Goal: Task Accomplishment & Management: Use online tool/utility

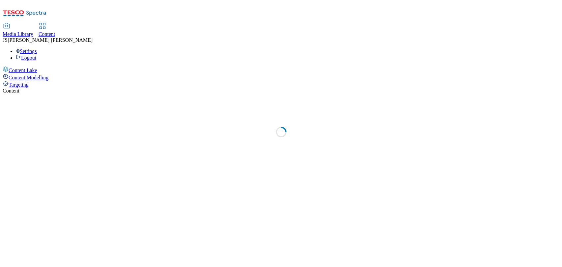
select select "ghs-[GEOGRAPHIC_DATA]"
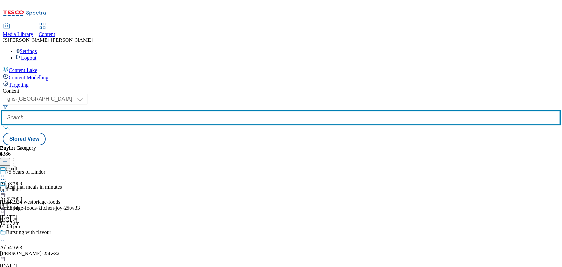
click at [147, 111] on input "text" at bounding box center [281, 117] width 557 height 13
paste input "542059"
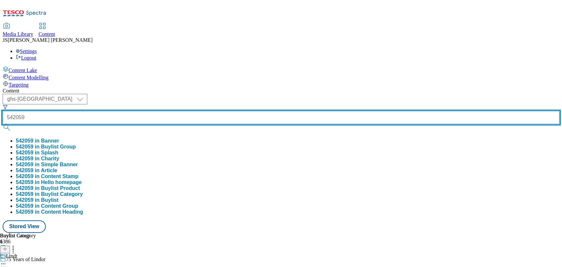
type input "542059"
click at [3, 124] on button "submit" at bounding box center [7, 127] width 9 height 7
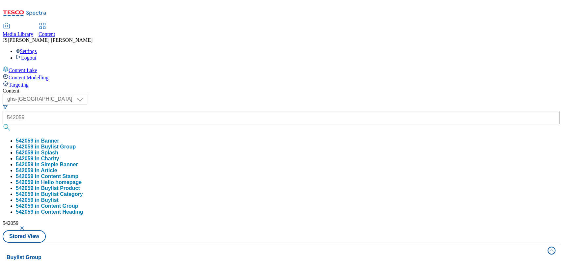
click at [297, 94] on div "( optional ) ghs-roi ghs-[GEOGRAPHIC_DATA] ghs-uk 542059 542059 in Banner 54205…" at bounding box center [281, 168] width 557 height 149
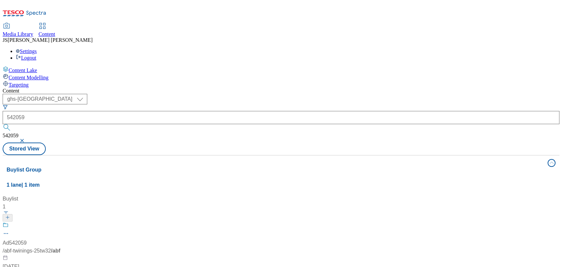
click at [85, 222] on div "Ad542059 / abf-twinings-25tw32 / abf [DATE] 09:18 am" at bounding box center [44, 250] width 82 height 57
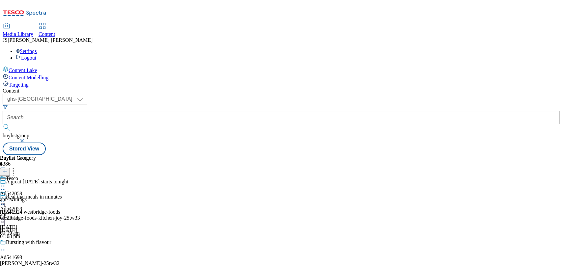
click at [36, 176] on div "Tesco" at bounding box center [18, 183] width 36 height 15
click at [551, 88] on div "Content ( optional ) ghs-roi ghs-[GEOGRAPHIC_DATA] ghs-uk buylistgroup Stored V…" at bounding box center [281, 121] width 557 height 67
click at [7, 169] on icon at bounding box center [5, 171] width 5 height 5
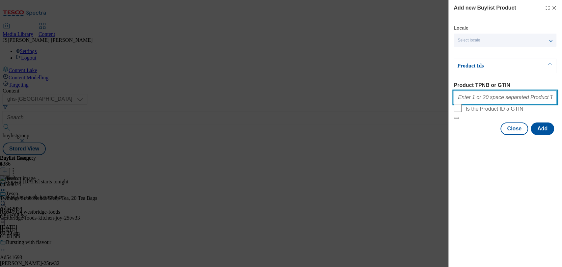
click at [498, 103] on input "Product TPNB or GTIN" at bounding box center [505, 97] width 103 height 13
paste input "84598074 89966126 92061708 86420057 92059355 84598241 90937857 91641970 8460440…"
type input "84598074 89966126 92061708 86420057 92059355 84598241 90937857 91641970 8460440…"
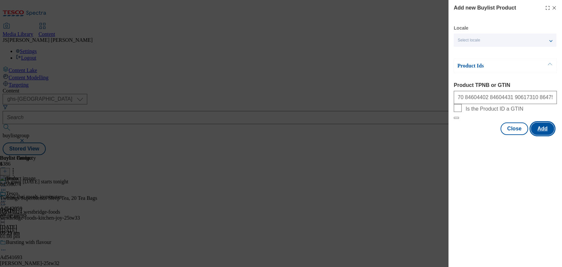
scroll to position [0, 0]
click at [540, 135] on button "Add" at bounding box center [542, 129] width 23 height 13
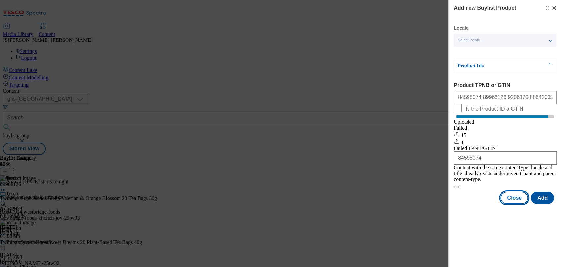
click at [522, 196] on button "Close" at bounding box center [515, 198] width 28 height 13
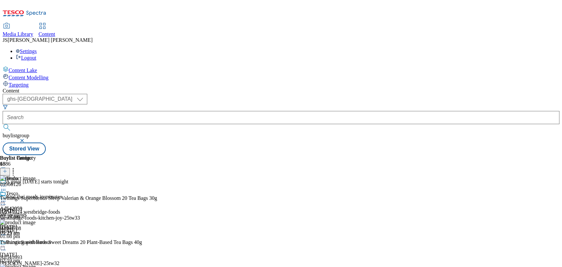
scroll to position [0, 22]
click at [16, 167] on icon at bounding box center [13, 170] width 7 height 7
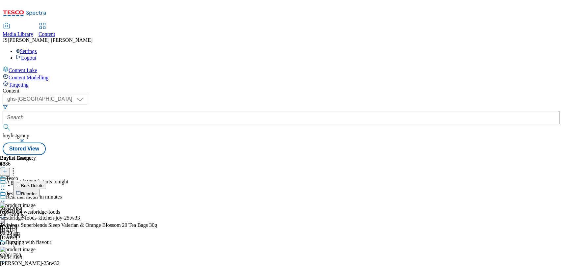
click at [37, 191] on span "Reorder" at bounding box center [29, 193] width 16 height 5
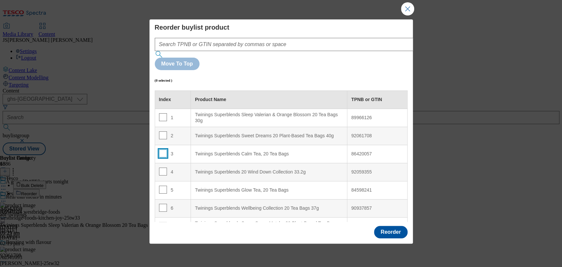
click at [163, 150] on input "Modal" at bounding box center [163, 154] width 8 height 8
checkbox input "true"
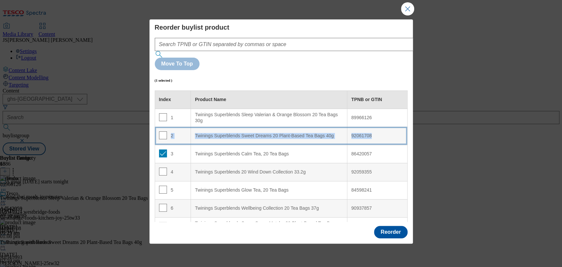
drag, startPoint x: 181, startPoint y: 125, endPoint x: 177, endPoint y: 109, distance: 16.3
click at [177, 109] on tbody "1 Twinings Superblends Sleep Valerian & Orange Blossom 20 Tea Bags 30g 89966126…" at bounding box center [281, 254] width 253 height 290
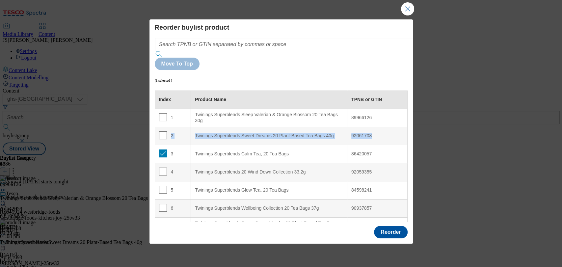
click at [180, 145] on td "3" at bounding box center [173, 154] width 36 height 18
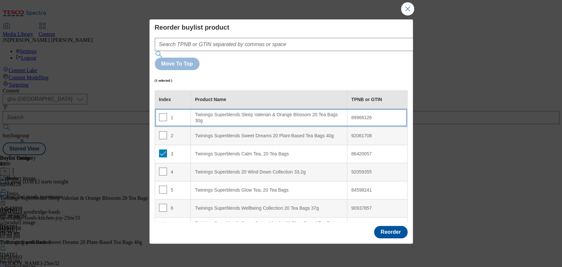
click at [165, 109] on td "1" at bounding box center [173, 118] width 36 height 18
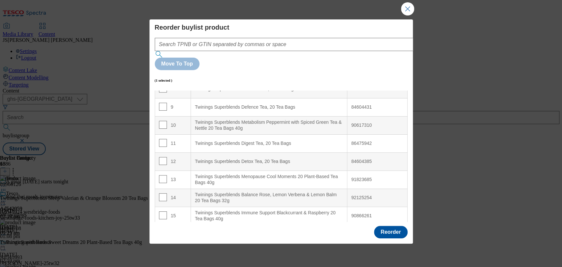
scroll to position [0, 0]
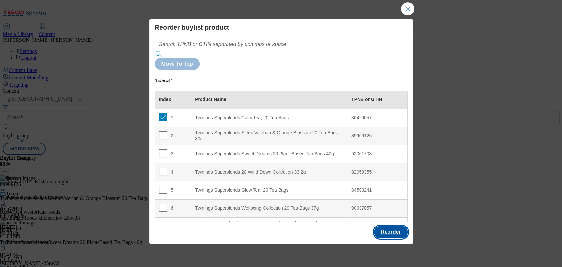
click at [390, 228] on button "Reorder" at bounding box center [390, 232] width 33 height 13
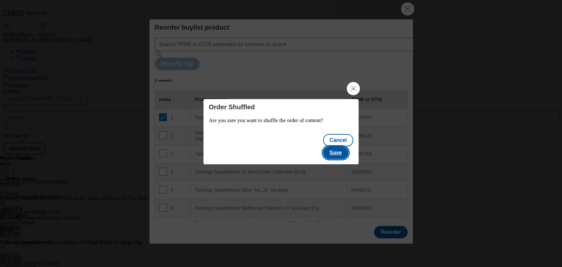
click at [345, 147] on button "Save" at bounding box center [335, 153] width 25 height 13
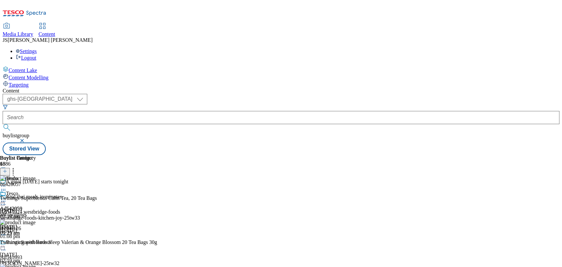
click at [7, 169] on icon at bounding box center [5, 171] width 5 height 5
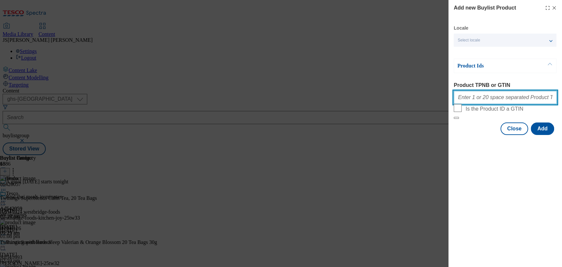
click at [483, 97] on input "Product TPNB or GTIN" at bounding box center [505, 97] width 103 height 13
paste input "84598074"
type input "84598074"
click at [454, 117] on button "Modal" at bounding box center [456, 118] width 5 height 2
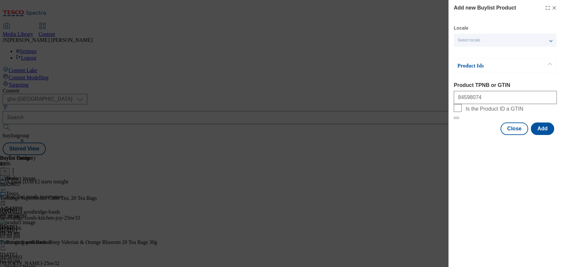
click at [463, 226] on div "Add new Buylist Product Locale Select locale English Welsh Product Ids Product …" at bounding box center [506, 133] width 114 height 267
click at [549, 135] on button "Add" at bounding box center [542, 129] width 23 height 13
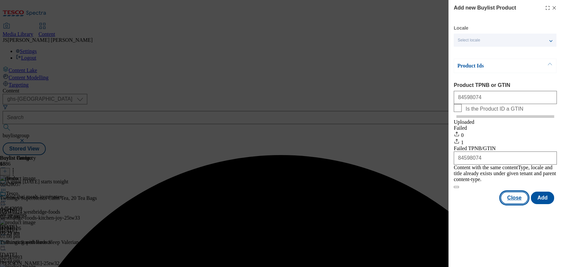
click at [518, 204] on button "Close" at bounding box center [515, 198] width 28 height 13
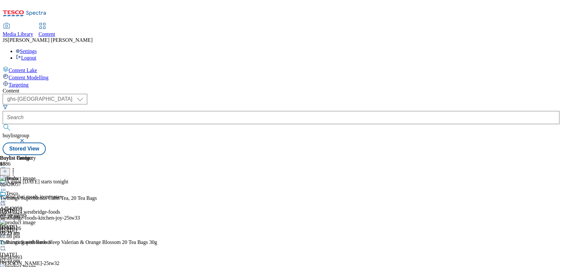
scroll to position [367, 0]
click at [7, 169] on icon at bounding box center [5, 171] width 5 height 5
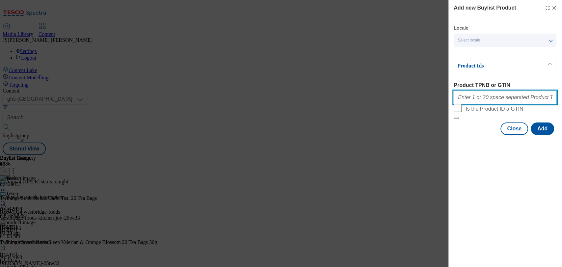
click at [480, 103] on input "Product TPNB or GTIN" at bounding box center [505, 97] width 103 height 13
paste input "84598074"
type input "84598074"
click at [454, 117] on button "Modal" at bounding box center [456, 118] width 5 height 2
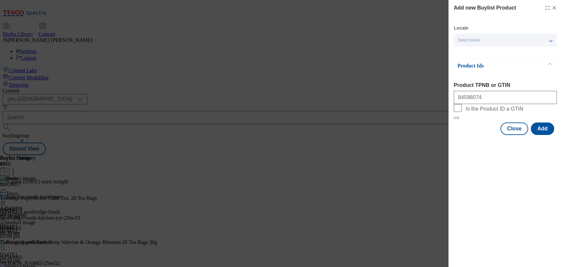
click at [526, 74] on div "Product Ids Product TPNB or GTIN 84598074 Is the Product ID a GTIN" at bounding box center [505, 89] width 103 height 61
click at [545, 135] on button "Add" at bounding box center [542, 129] width 23 height 13
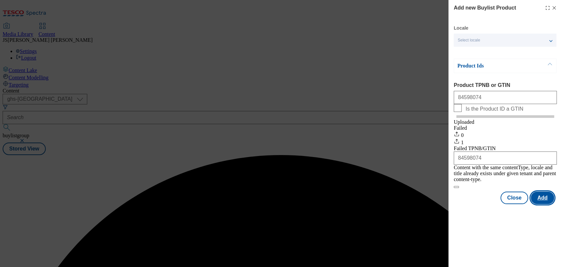
scroll to position [0, 0]
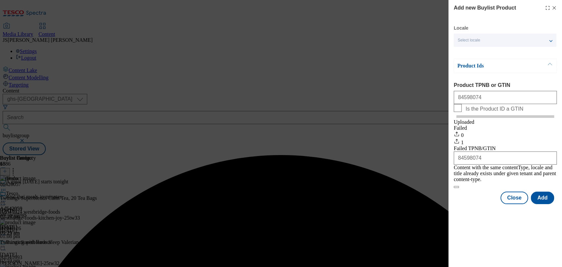
click at [397, 176] on div "Add new Buylist Product Locale Select locale English Welsh Product Ids Product …" at bounding box center [281, 133] width 562 height 267
click at [512, 201] on button "Close" at bounding box center [515, 198] width 28 height 13
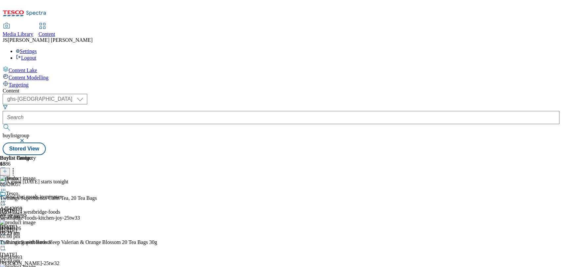
scroll to position [0, 22]
click at [16, 167] on icon at bounding box center [13, 170] width 7 height 7
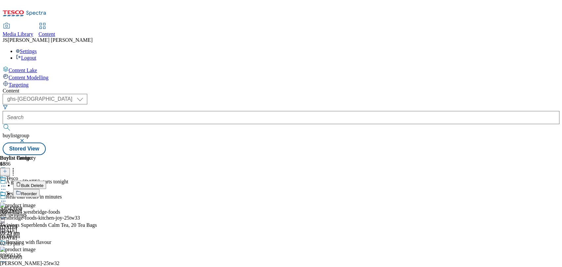
click at [37, 191] on span "Reorder" at bounding box center [29, 193] width 16 height 5
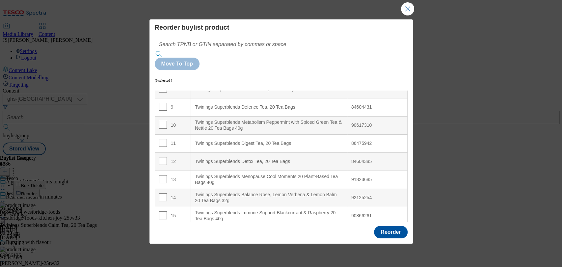
scroll to position [155, 0]
click at [161, 225] on td "16" at bounding box center [173, 234] width 36 height 18
click at [161, 230] on input "Modal" at bounding box center [163, 234] width 8 height 8
checkbox input "true"
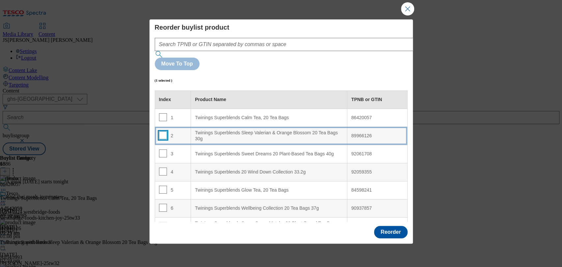
click at [159, 131] on input "Modal" at bounding box center [163, 135] width 8 height 8
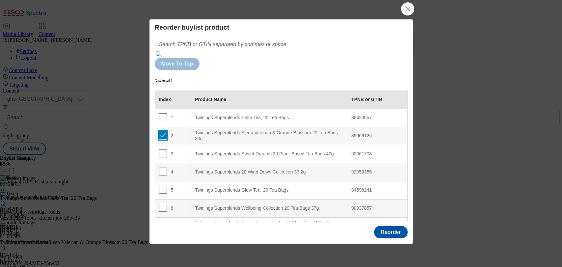
click at [162, 131] on input "Modal" at bounding box center [163, 135] width 8 height 8
checkbox input "false"
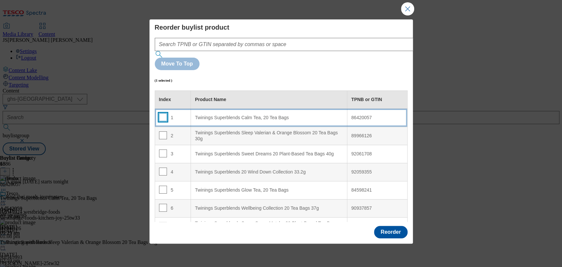
click at [162, 113] on input "Modal" at bounding box center [163, 117] width 8 height 8
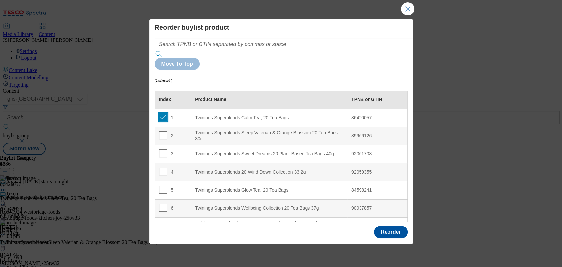
click at [161, 113] on input "Modal" at bounding box center [163, 117] width 8 height 8
checkbox input "false"
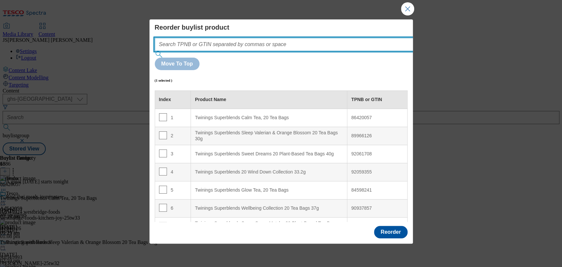
click at [213, 44] on input "Modal" at bounding box center [294, 44] width 278 height 13
paste input "84598074"
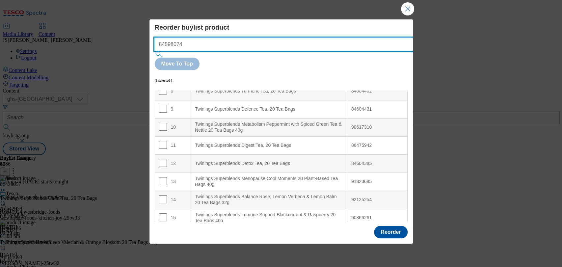
scroll to position [155, 0]
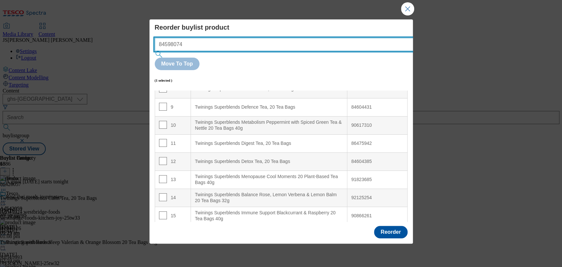
type input "84598074"
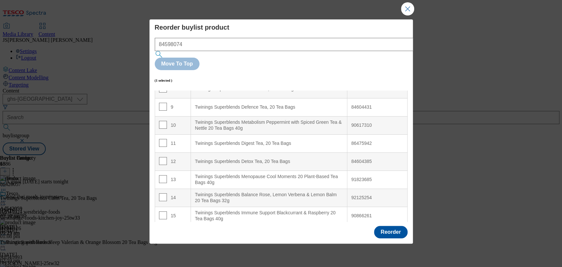
drag, startPoint x: 219, startPoint y: 208, endPoint x: 174, endPoint y: 220, distance: 46.5
click at [174, 223] on div "Reorder buylist product 84598074 Move To Top (1 selected ) Index Product Name T…" at bounding box center [282, 131] width 264 height 224
click at [167, 225] on td "16" at bounding box center [173, 234] width 36 height 18
click at [161, 230] on input "Modal" at bounding box center [163, 234] width 8 height 8
checkbox input "false"
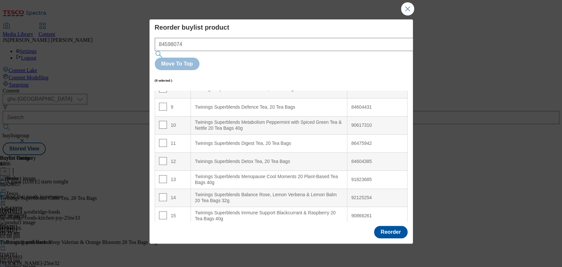
scroll to position [0, 0]
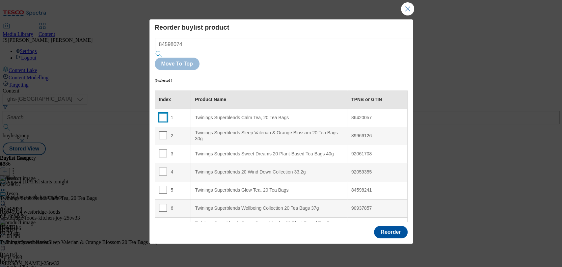
click at [163, 113] on input "Modal" at bounding box center [163, 117] width 8 height 8
checkbox input "false"
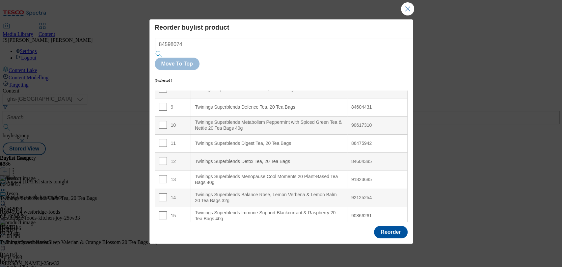
click at [165, 230] on input "Modal" at bounding box center [163, 234] width 8 height 8
checkbox input "true"
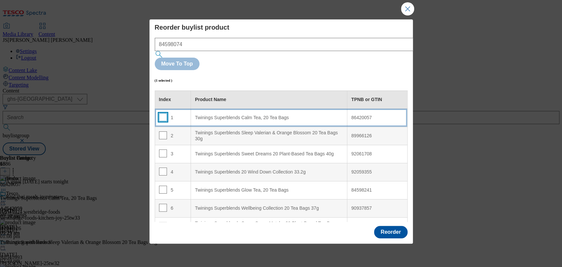
click at [164, 113] on input "Modal" at bounding box center [163, 117] width 8 height 8
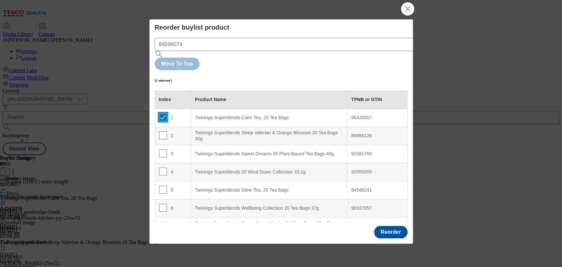
click at [165, 113] on input "Modal" at bounding box center [163, 117] width 8 height 8
checkbox input "false"
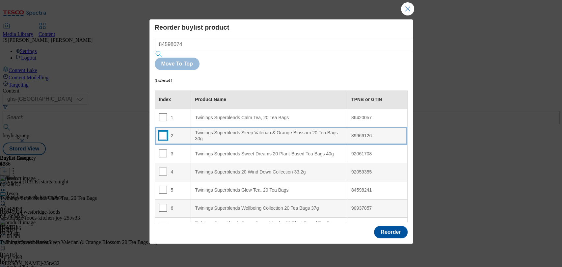
click at [163, 131] on input "Modal" at bounding box center [163, 135] width 8 height 8
checkbox input "true"
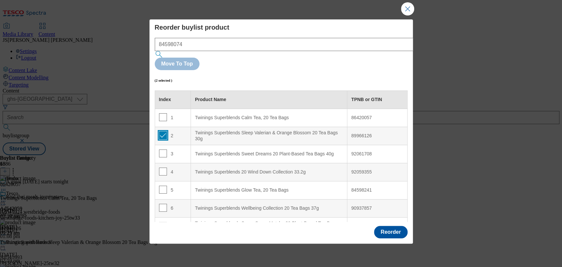
scroll to position [30, 0]
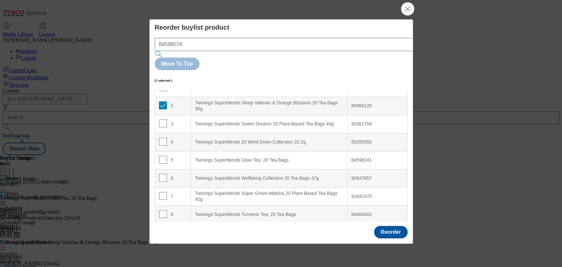
click at [399, 10] on div "Reorder buylist product 84598074 Move To Top (2 selected ) Index Product Name T…" at bounding box center [281, 133] width 562 height 267
click at [404, 9] on button "Close Modal" at bounding box center [407, 8] width 13 height 13
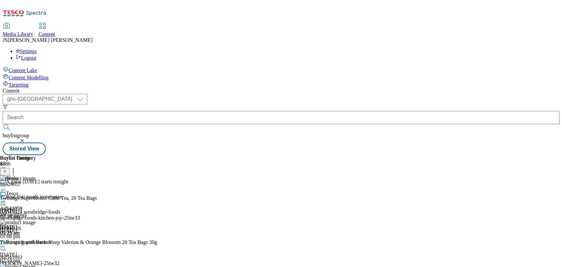
click at [16, 167] on icon at bounding box center [13, 170] width 7 height 7
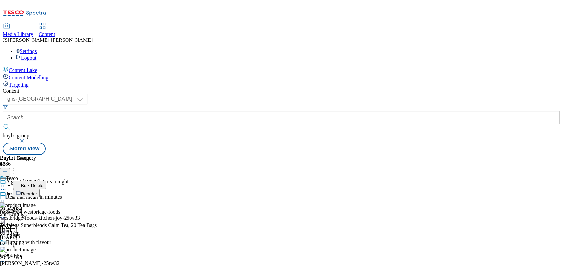
click at [43, 183] on span "Bulk Delete" at bounding box center [32, 185] width 22 height 5
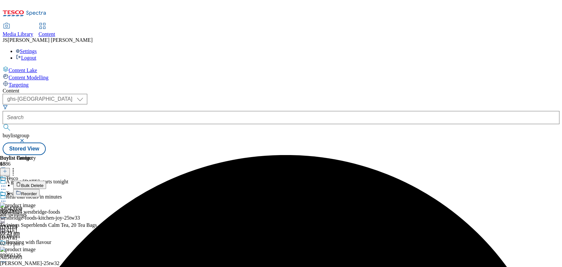
click at [204, 155] on header "Buylist Product 16 Bulk Delete Reorder" at bounding box center [102, 176] width 204 height 42
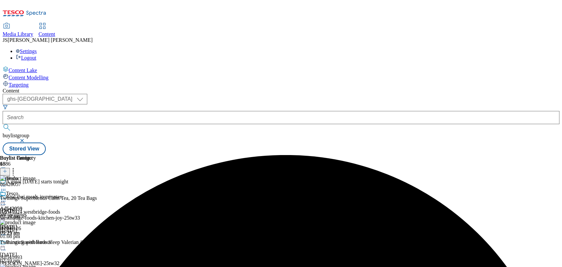
click at [7, 169] on icon at bounding box center [5, 171] width 5 height 5
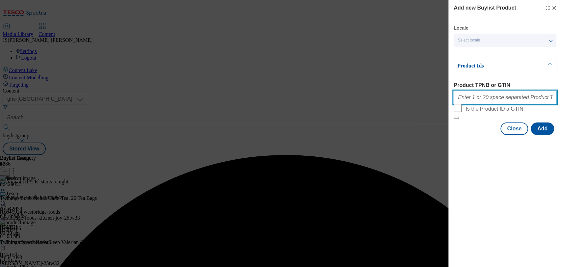
click at [492, 98] on input "Product TPNB or GTIN" at bounding box center [505, 97] width 103 height 13
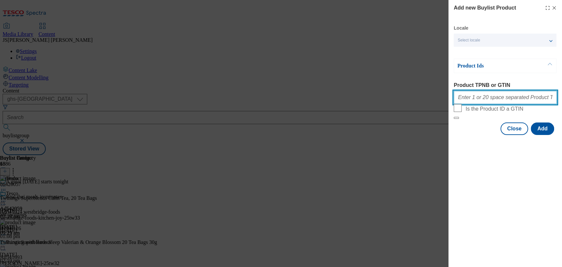
paste input "84598074 86420057 89966126 92061708 92059355 84598241 90937857 91641970 8460440…"
type input "84598074 86420057 89966126 92061708 92059355 84598241 90937857 91641970 8460440…"
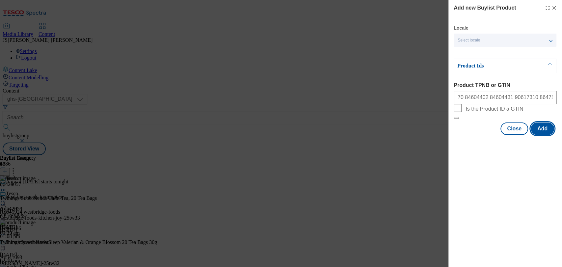
click at [543, 135] on button "Add" at bounding box center [542, 129] width 23 height 13
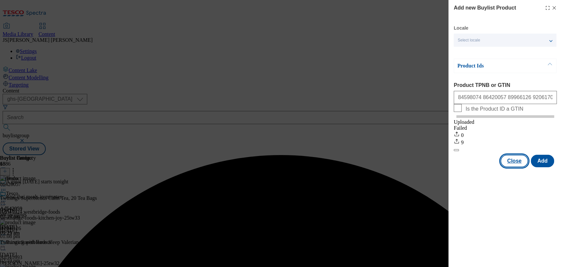
click at [524, 167] on button "Close" at bounding box center [515, 161] width 28 height 13
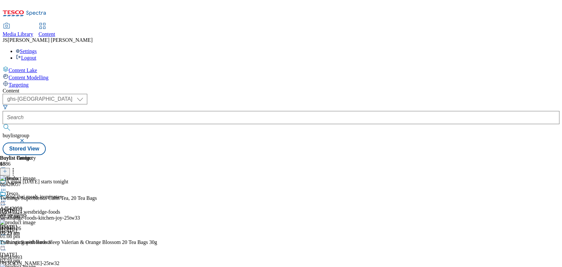
click at [16, 167] on icon at bounding box center [13, 170] width 7 height 7
click at [46, 218] on div "Tesco Ad542059 abf-twinings [DATE] 09:23 am" at bounding box center [23, 240] width 46 height 45
click at [7, 198] on icon at bounding box center [3, 201] width 7 height 7
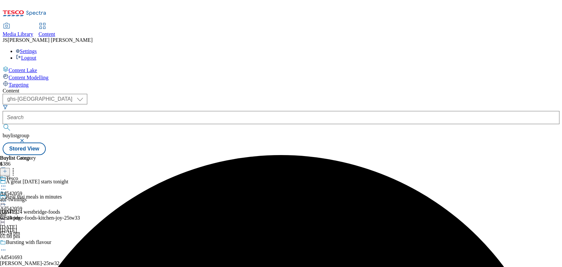
click at [36, 176] on div "Tesco Ad542059 abf-twinings [DATE] 02:24 pm" at bounding box center [18, 198] width 36 height 45
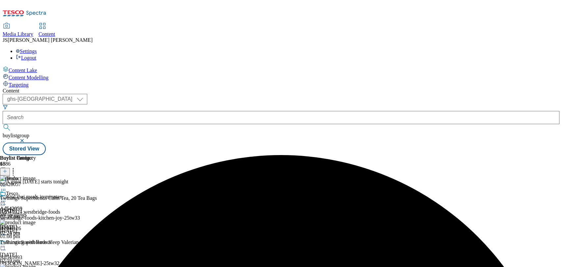
scroll to position [0, 22]
click at [16, 167] on icon at bounding box center [13, 170] width 7 height 7
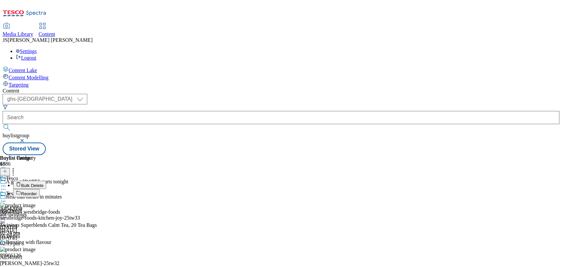
click at [43, 183] on span "Bulk Delete" at bounding box center [32, 185] width 22 height 5
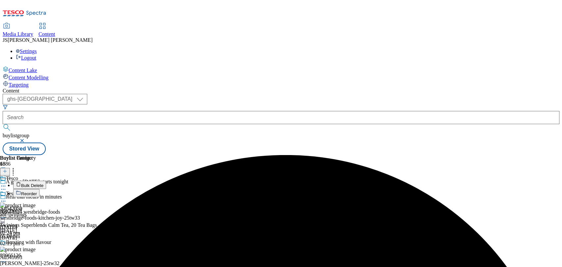
click at [46, 181] on button "Bulk Delete" at bounding box center [29, 185] width 33 height 8
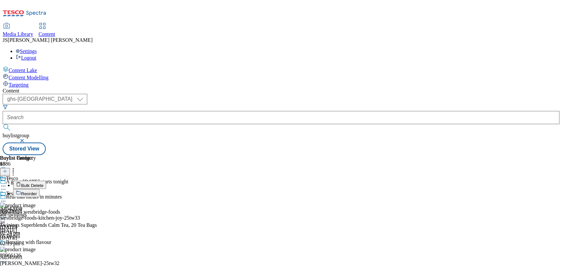
click at [43, 183] on span "Bulk Delete" at bounding box center [32, 185] width 22 height 5
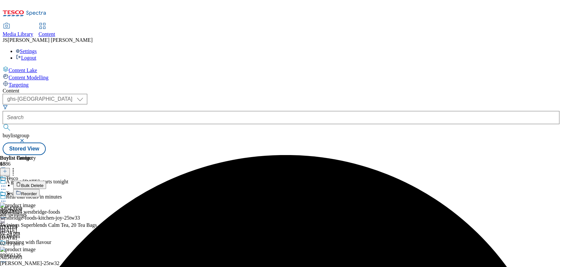
click at [43, 183] on span "Bulk Delete" at bounding box center [32, 185] width 22 height 5
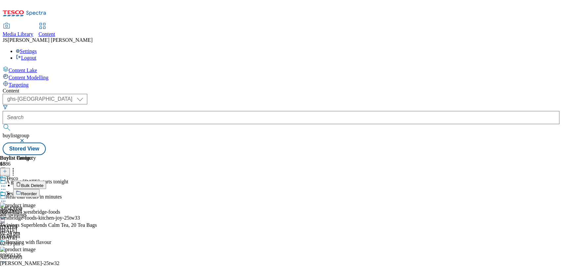
scroll to position [29, 0]
click at [40, 189] on button "Reorder" at bounding box center [26, 193] width 26 height 8
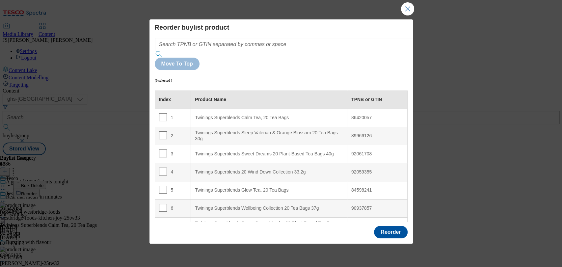
scroll to position [155, 0]
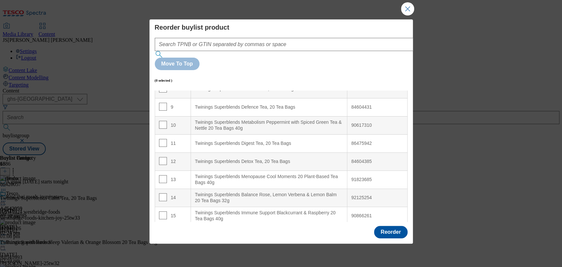
click at [164, 230] on input "Modal" at bounding box center [163, 234] width 8 height 8
checkbox input "true"
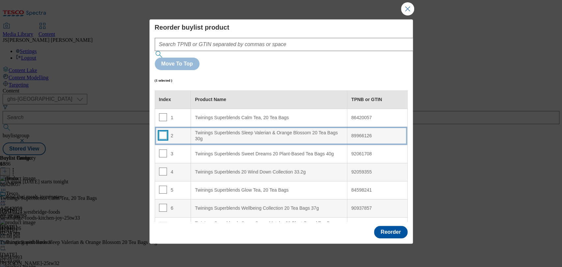
click at [161, 131] on input "Modal" at bounding box center [163, 135] width 8 height 8
checkbox input "true"
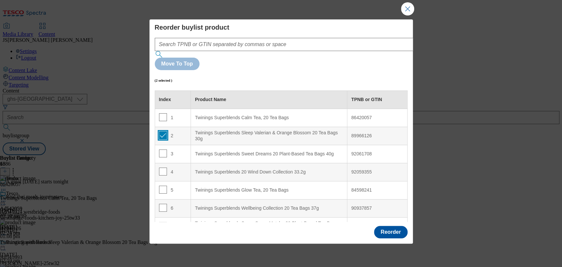
scroll to position [155, 0]
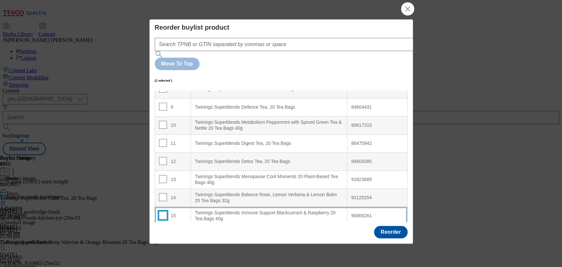
click at [162, 211] on input "Modal" at bounding box center [163, 215] width 8 height 8
checkbox input "true"
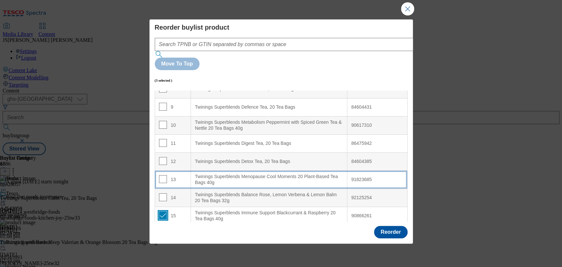
scroll to position [0, 0]
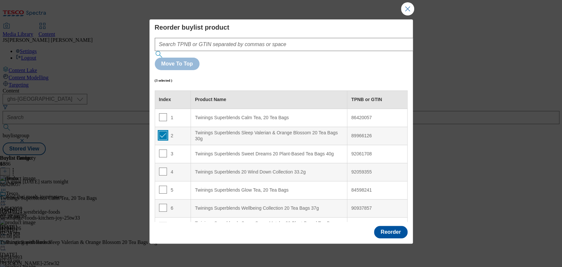
click at [162, 131] on input "Modal" at bounding box center [163, 135] width 8 height 8
checkbox input "false"
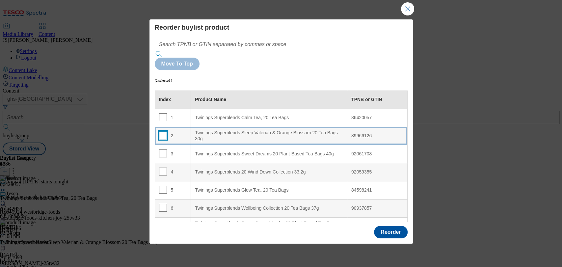
scroll to position [155, 0]
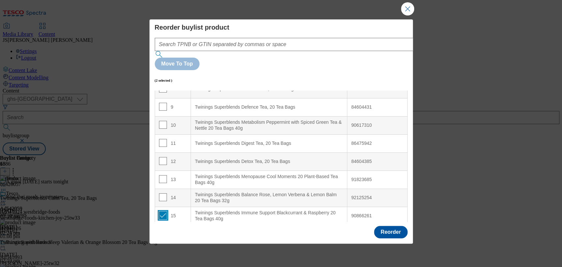
click at [164, 211] on input "Modal" at bounding box center [163, 215] width 8 height 8
checkbox input "false"
click at [163, 230] on input "Modal" at bounding box center [163, 234] width 8 height 8
checkbox input "true"
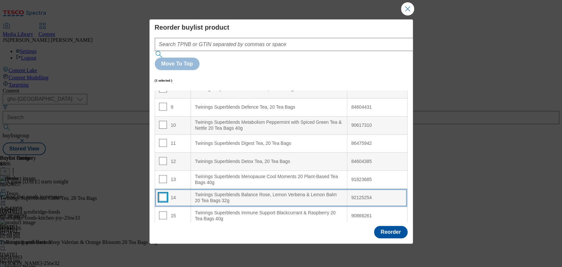
click at [163, 193] on input "Modal" at bounding box center [163, 197] width 8 height 8
checkbox input "false"
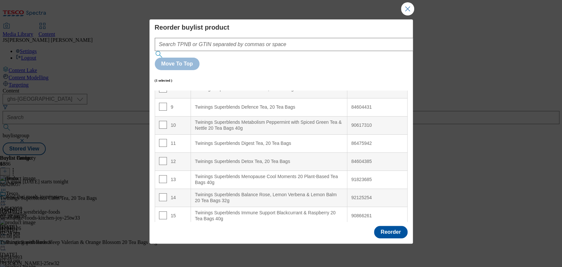
click at [163, 230] on input "Modal" at bounding box center [163, 234] width 8 height 8
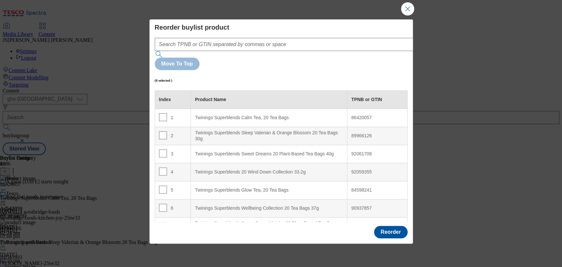
click at [358, 115] on div "86420057" at bounding box center [378, 118] width 52 height 6
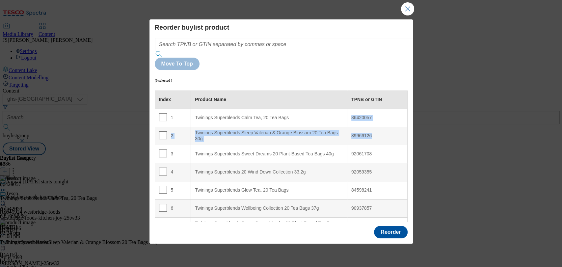
drag, startPoint x: 358, startPoint y: 86, endPoint x: 375, endPoint y: 86, distance: 16.1
click at [354, 109] on tbody "1 Twinings Superblends Calm Tea, 20 Tea Bags 86420057 2 Twinings Superblends Sl…" at bounding box center [281, 254] width 253 height 290
click at [379, 109] on td "86420057" at bounding box center [377, 118] width 60 height 18
click at [359, 115] on div "86420057" at bounding box center [378, 118] width 52 height 6
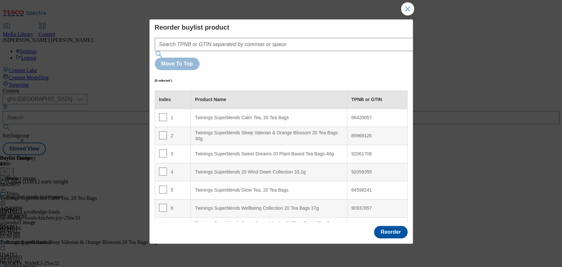
scroll to position [155, 0]
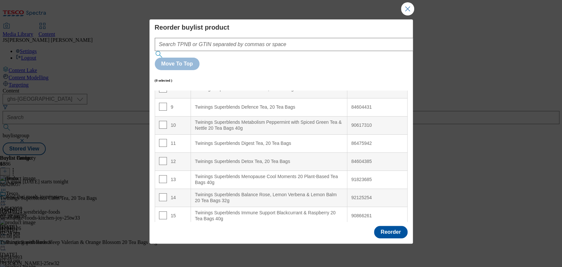
click at [164, 230] on input "Modal" at bounding box center [163, 234] width 8 height 8
checkbox input "false"
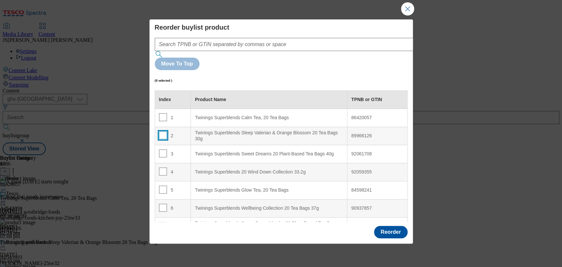
click at [163, 131] on input "Modal" at bounding box center [163, 135] width 8 height 8
checkbox input "true"
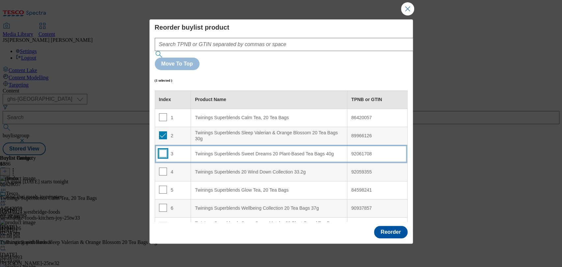
click at [164, 150] on input "Modal" at bounding box center [163, 154] width 8 height 8
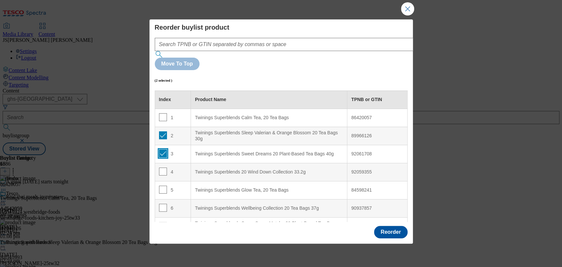
click at [164, 150] on input "Modal" at bounding box center [163, 154] width 8 height 8
checkbox input "false"
click at [163, 131] on input "Modal" at bounding box center [163, 135] width 8 height 8
checkbox input "false"
click at [65, 159] on div "Reorder buylist product Move To Top (0 selected ) Index Product Name TPNB or GT…" at bounding box center [281, 133] width 562 height 267
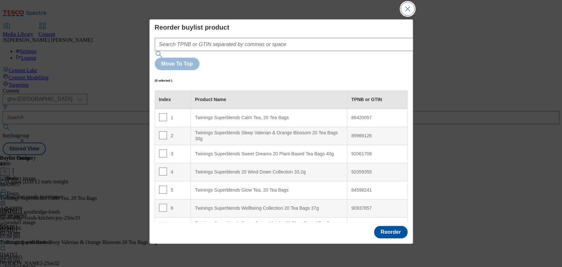
click at [413, 12] on button "Close Modal" at bounding box center [407, 8] width 13 height 13
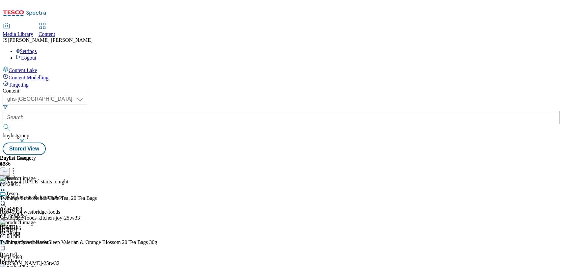
drag, startPoint x: 490, startPoint y: 125, endPoint x: 492, endPoint y: 128, distance: 4.1
click at [204, 201] on div at bounding box center [102, 201] width 204 height 0
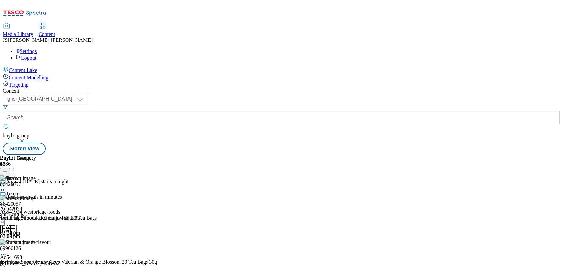
click at [16, 167] on icon at bounding box center [13, 170] width 7 height 7
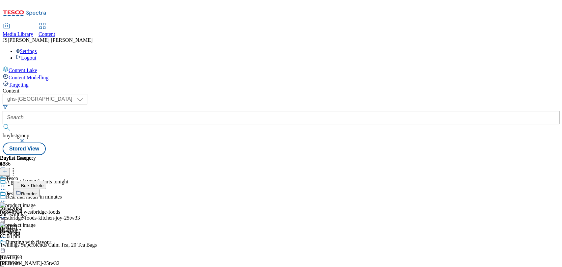
click at [204, 189] on li "Reorder" at bounding box center [108, 193] width 191 height 8
click at [37, 191] on span "Reorder" at bounding box center [29, 193] width 16 height 5
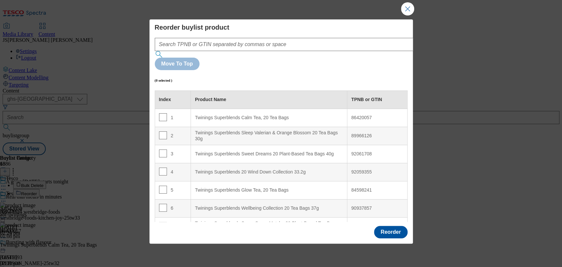
scroll to position [155, 0]
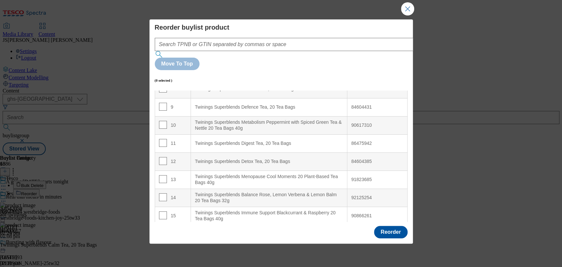
click at [167, 230] on div "16" at bounding box center [173, 235] width 28 height 10
click at [162, 230] on input "Modal" at bounding box center [163, 234] width 8 height 8
checkbox input "true"
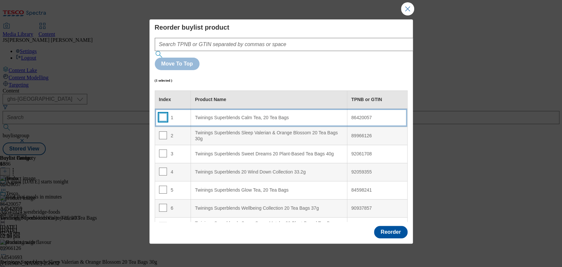
click at [163, 113] on input "Modal" at bounding box center [163, 117] width 8 height 8
checkbox input "true"
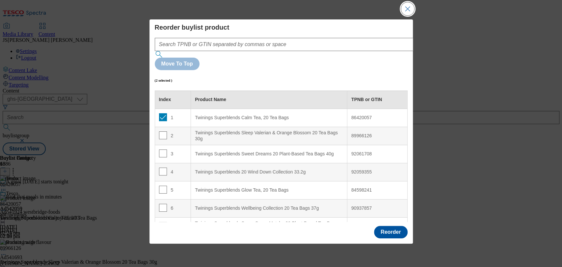
click at [411, 15] on button "Close Modal" at bounding box center [407, 8] width 13 height 13
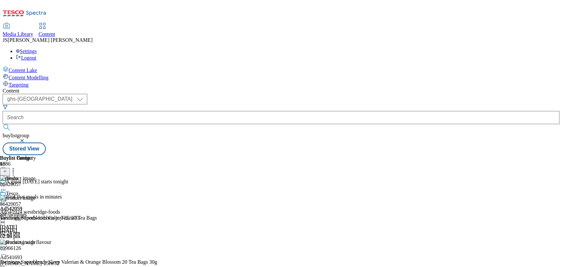
click at [7, 186] on icon at bounding box center [3, 189] width 7 height 7
click at [22, 205] on div "Ad542059 abf [DATE] 02:24 pm" at bounding box center [11, 213] width 22 height 45
click at [7, 198] on icon at bounding box center [3, 201] width 7 height 7
click at [55, 258] on span "Open Preview Url" at bounding box center [37, 260] width 34 height 5
click at [7, 198] on icon at bounding box center [3, 201] width 7 height 7
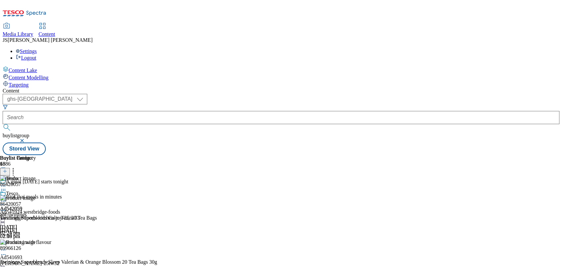
click at [36, 193] on div "Tesco Ad542059 abf-twinings [DATE] 02:24 pm" at bounding box center [18, 213] width 36 height 45
click at [204, 155] on header "Buylist Product 16" at bounding box center [102, 165] width 204 height 20
click at [16, 167] on icon at bounding box center [13, 170] width 7 height 7
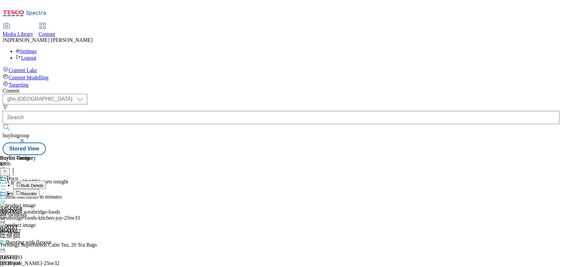
click at [37, 191] on span "Reorder" at bounding box center [29, 193] width 16 height 5
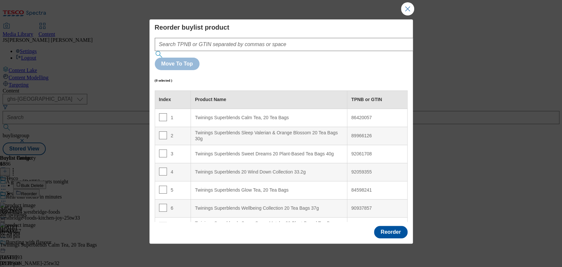
click at [168, 131] on div "2" at bounding box center [173, 136] width 28 height 10
click at [159, 131] on input "Modal" at bounding box center [163, 135] width 8 height 8
checkbox input "true"
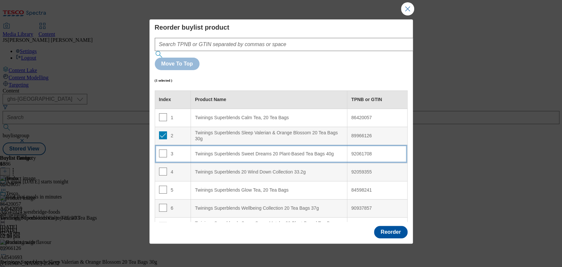
click at [161, 145] on td "3" at bounding box center [173, 154] width 36 height 18
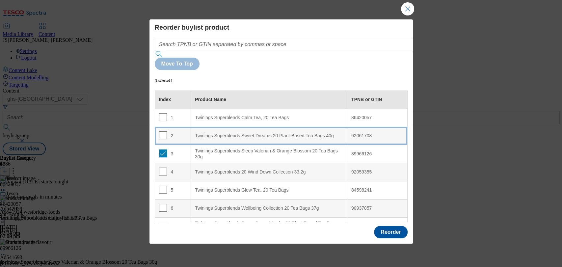
click at [160, 145] on td "3" at bounding box center [173, 154] width 36 height 18
click at [162, 150] on input "Modal" at bounding box center [163, 154] width 8 height 8
checkbox input "false"
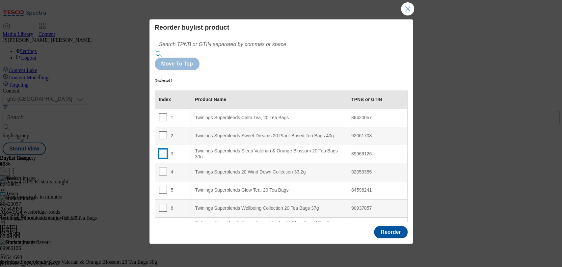
scroll to position [155, 0]
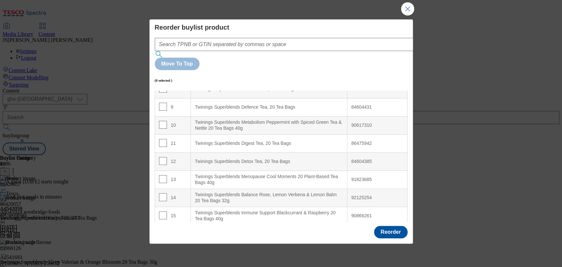
click at [161, 230] on input "Modal" at bounding box center [163, 234] width 8 height 8
checkbox input "true"
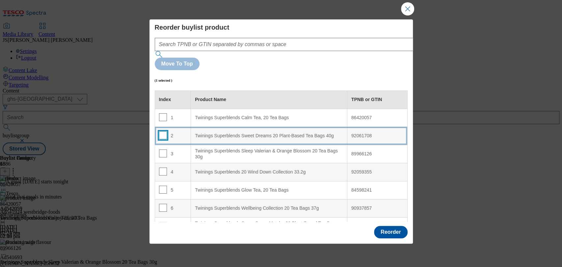
click at [162, 131] on input "Modal" at bounding box center [163, 135] width 8 height 8
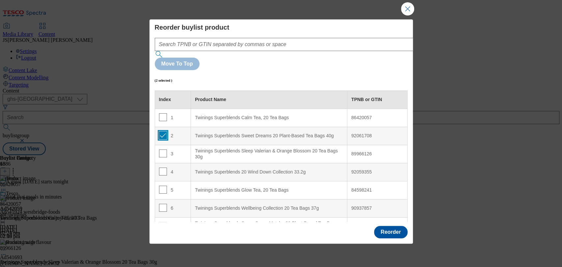
click at [159, 131] on input "Modal" at bounding box center [163, 135] width 8 height 8
checkbox input "false"
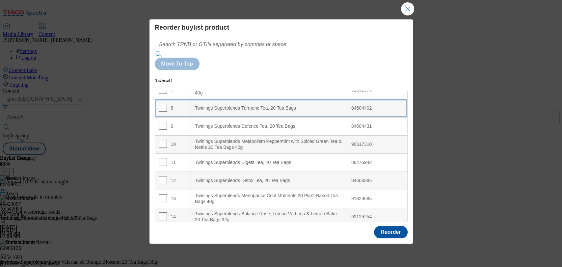
scroll to position [155, 0]
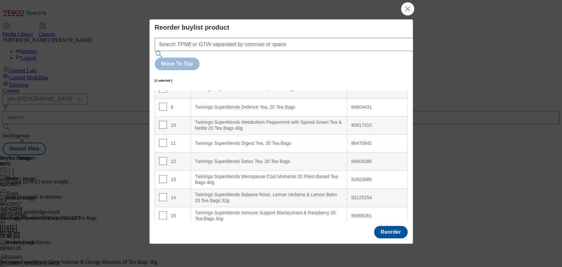
click at [161, 230] on input "Modal" at bounding box center [163, 234] width 8 height 8
checkbox input "false"
click at [162, 175] on input "Modal" at bounding box center [163, 179] width 8 height 8
checkbox input "true"
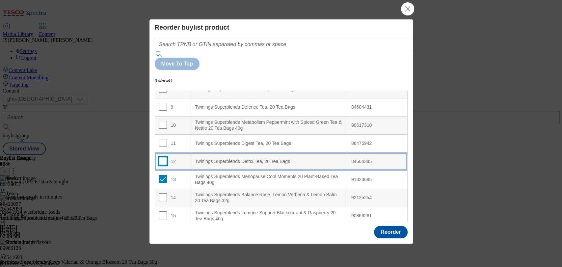
click at [161, 157] on input "Modal" at bounding box center [163, 161] width 8 height 8
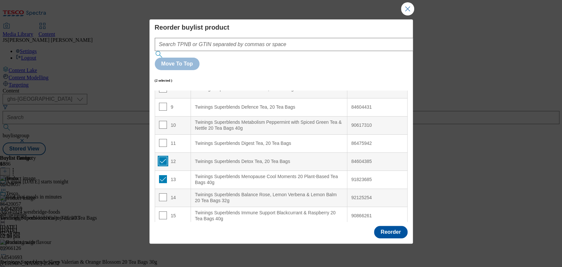
click at [163, 157] on input "Modal" at bounding box center [163, 161] width 8 height 8
checkbox input "false"
click at [162, 171] on td "13" at bounding box center [173, 180] width 36 height 18
click at [162, 175] on input "Modal" at bounding box center [163, 179] width 8 height 8
checkbox input "false"
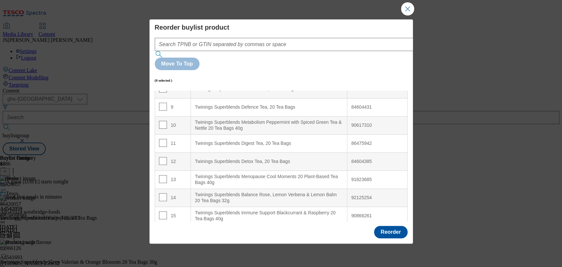
click at [161, 230] on input "Modal" at bounding box center [163, 234] width 8 height 8
checkbox input "true"
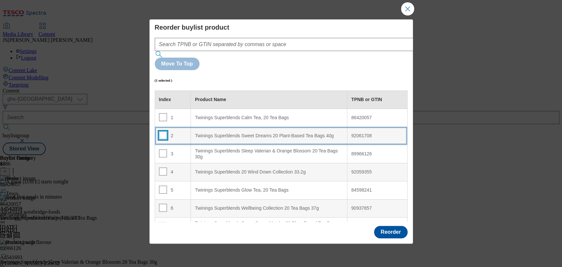
click at [162, 131] on input "Modal" at bounding box center [163, 135] width 8 height 8
checkbox input "true"
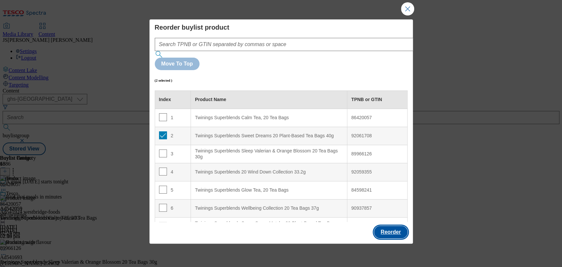
click at [376, 227] on button "Reorder" at bounding box center [390, 232] width 33 height 13
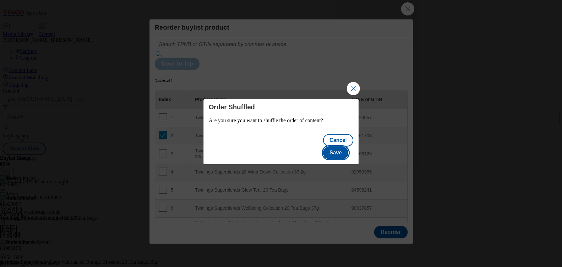
click at [348, 147] on button "Save" at bounding box center [335, 153] width 25 height 13
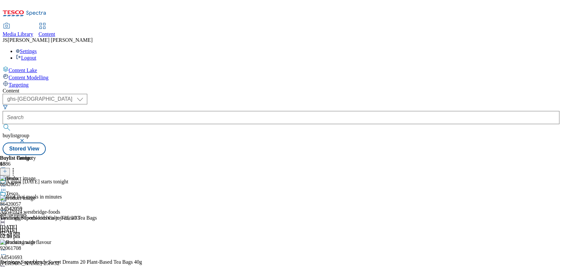
scroll to position [0, 22]
click at [16, 167] on icon at bounding box center [13, 170] width 7 height 7
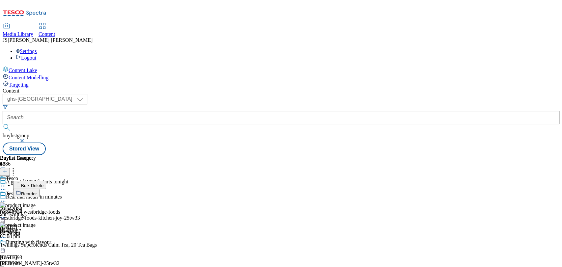
click at [40, 189] on button "Reorder" at bounding box center [26, 193] width 26 height 8
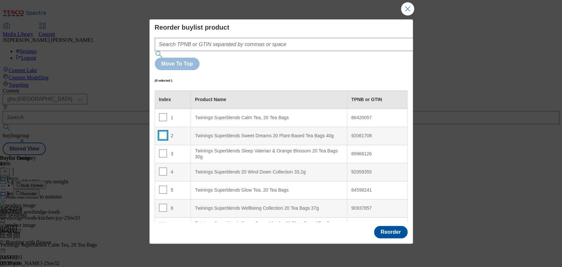
click at [163, 131] on input "Modal" at bounding box center [163, 135] width 8 height 8
checkbox input "true"
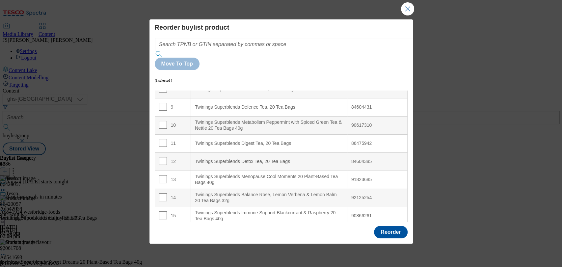
click at [164, 230] on input "Modal" at bounding box center [163, 234] width 8 height 8
checkbox input "true"
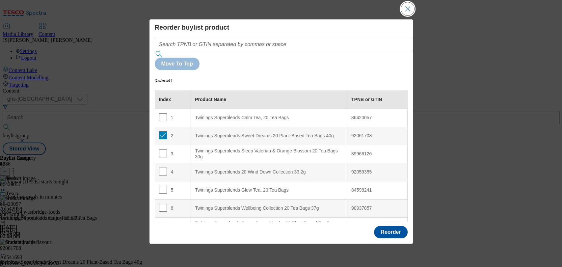
click at [406, 6] on button "Close Modal" at bounding box center [407, 8] width 13 height 13
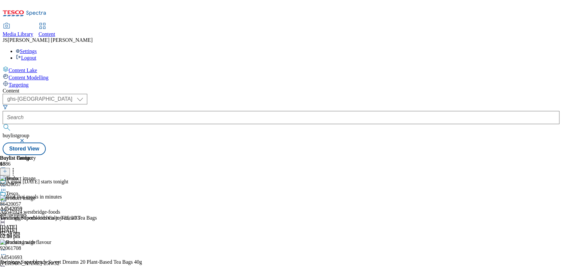
click at [14, 170] on circle at bounding box center [13, 170] width 1 height 1
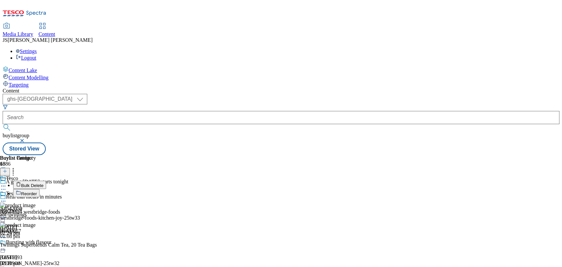
click at [43, 183] on span "Bulk Delete" at bounding box center [32, 185] width 22 height 5
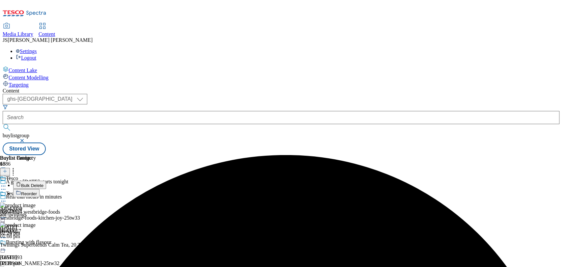
click at [357, 94] on div "( optional ) ghs-roi ghs-[GEOGRAPHIC_DATA] ghs-uk buylistgroup Stored View" at bounding box center [281, 124] width 557 height 61
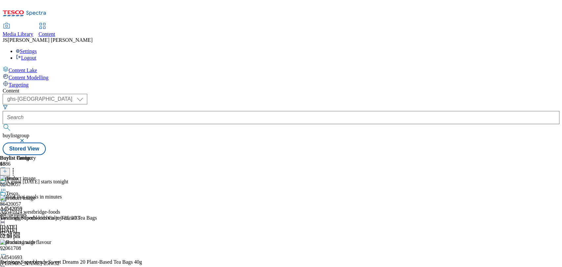
click at [7, 198] on icon at bounding box center [3, 201] width 7 height 7
click at [38, 264] on button "Publish" at bounding box center [25, 268] width 24 height 8
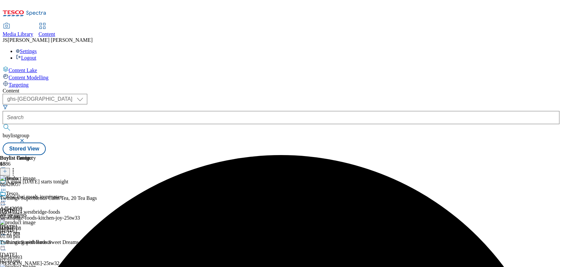
click at [7, 198] on icon at bounding box center [3, 201] width 7 height 7
click at [55, 258] on span "Open Preview Url" at bounding box center [37, 260] width 34 height 5
